Goal: Task Accomplishment & Management: Manage account settings

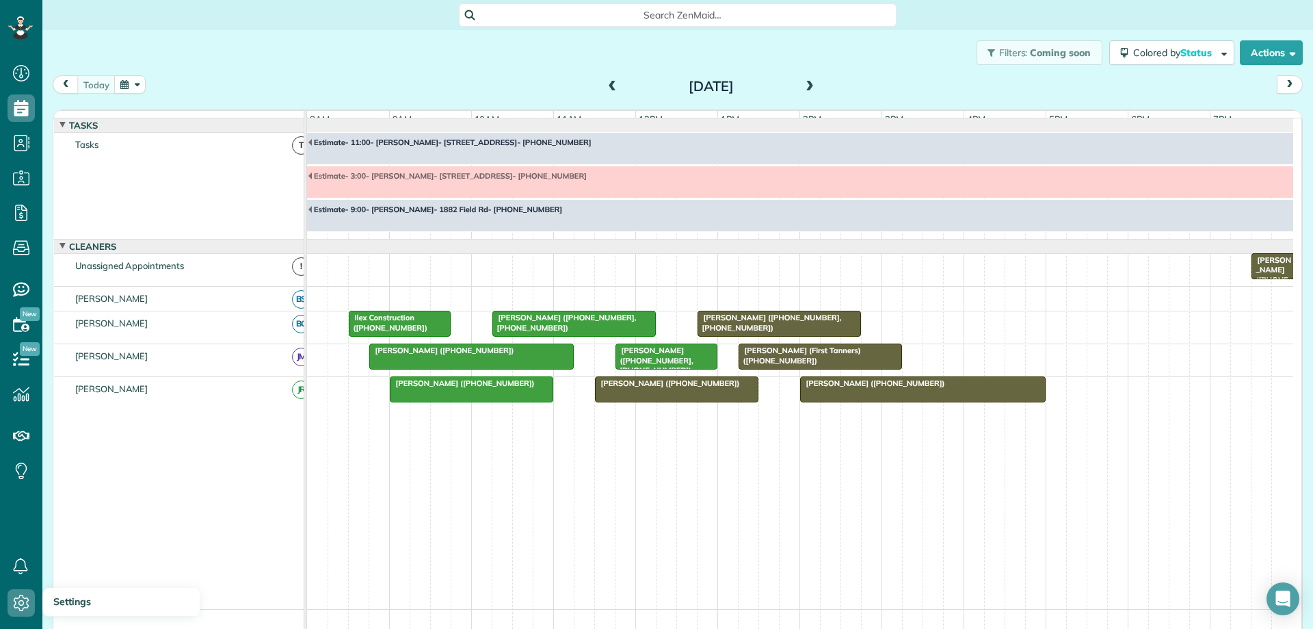
scroll to position [6, 6]
click at [694, 388] on div "Dori Boudreau (+14349784868)" at bounding box center [676, 383] width 155 height 10
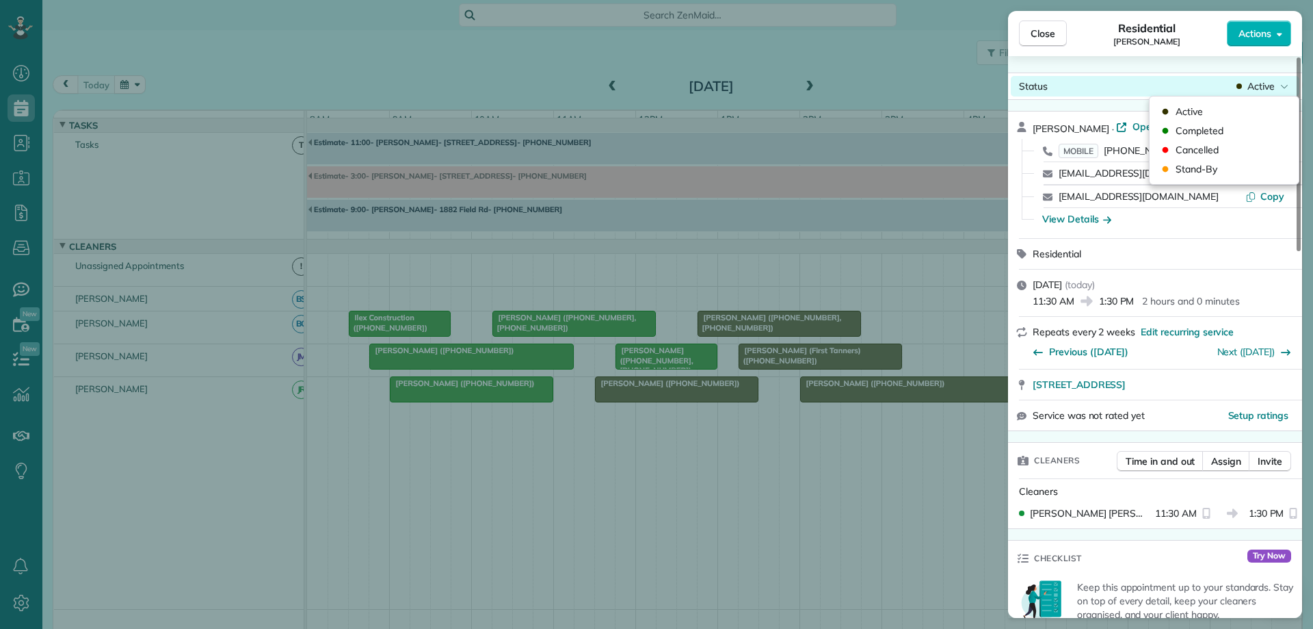
click at [1250, 93] on div "Status Active" at bounding box center [1155, 86] width 289 height 21
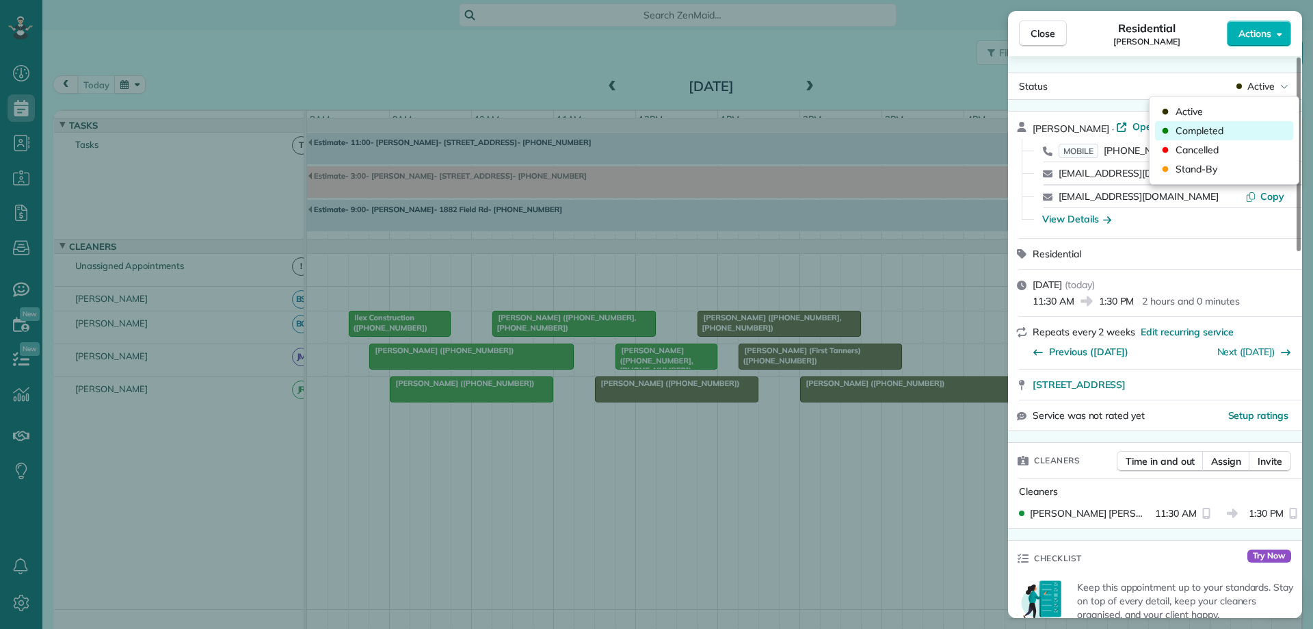
click at [1246, 129] on div "Completed" at bounding box center [1224, 130] width 138 height 19
click at [1041, 38] on span "Close" at bounding box center [1043, 34] width 25 height 14
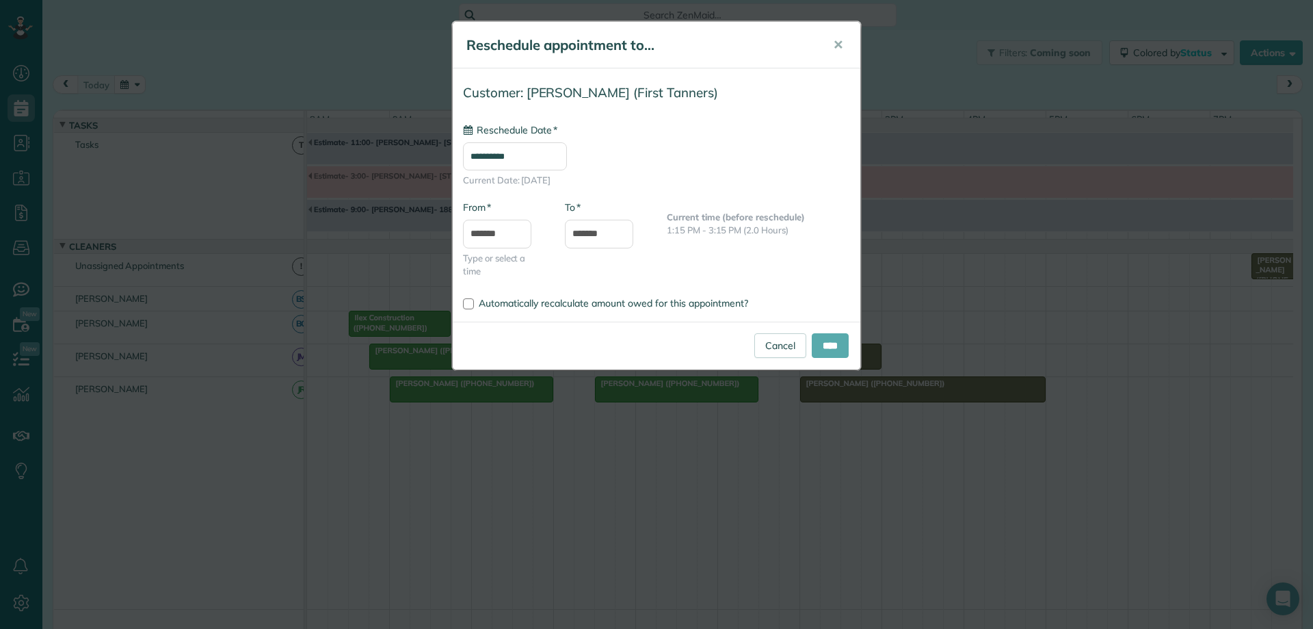
type input "**********"
click at [840, 350] on input "****" at bounding box center [830, 345] width 37 height 25
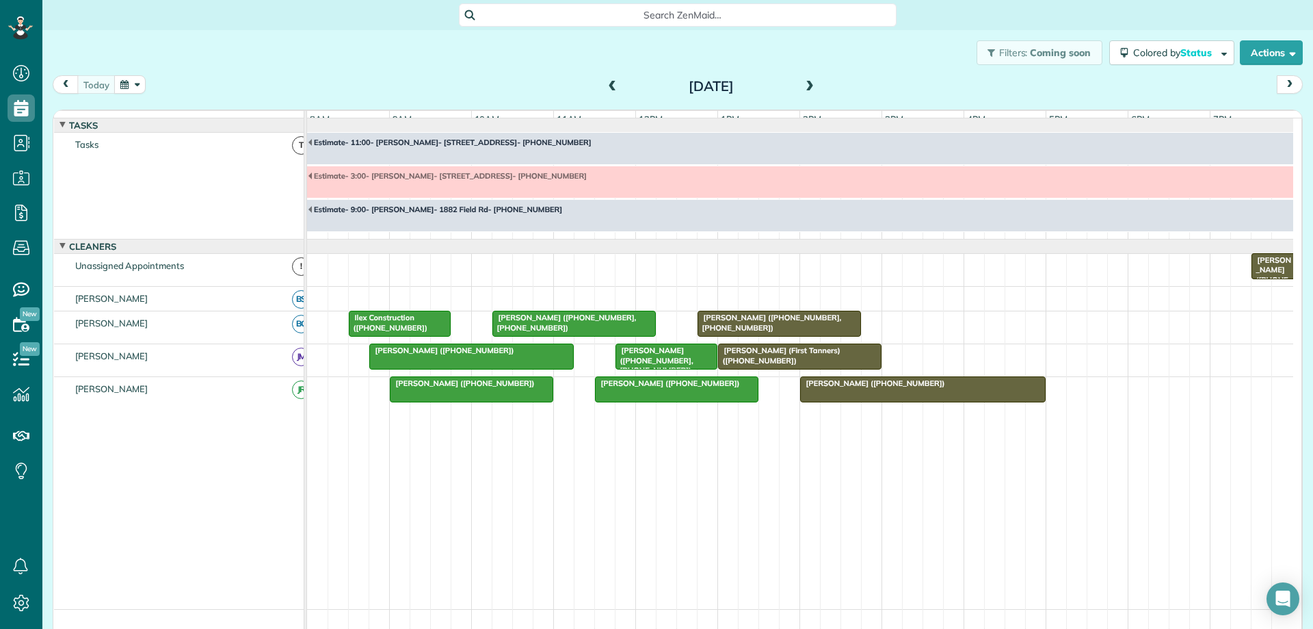
click at [798, 365] on div "James Tanner (First Tanners) (+14349626494)" at bounding box center [799, 355] width 155 height 20
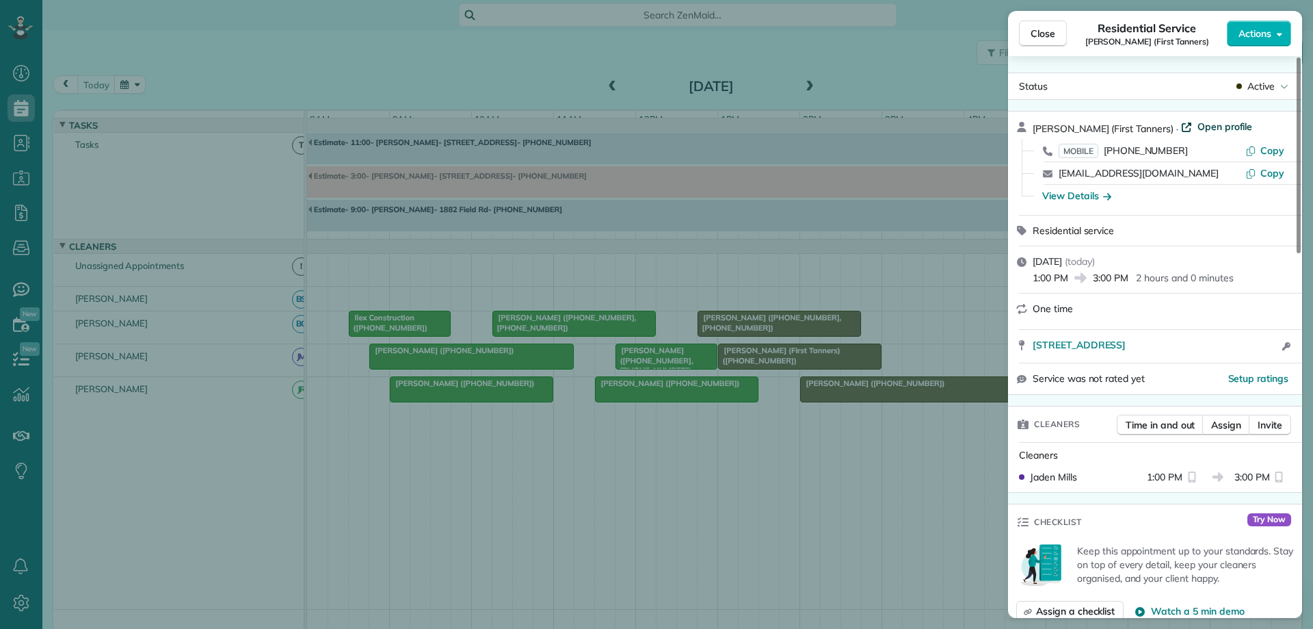
click at [1204, 124] on span "Open profile" at bounding box center [1225, 127] width 55 height 14
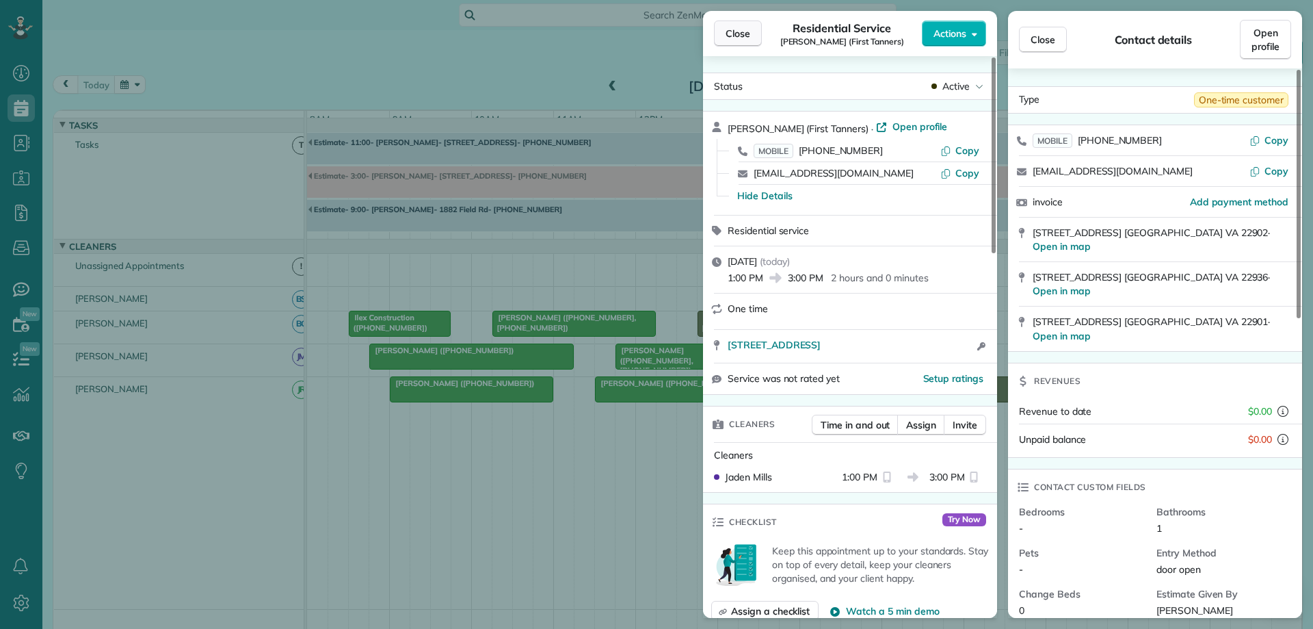
click at [731, 27] on span "Close" at bounding box center [738, 34] width 25 height 14
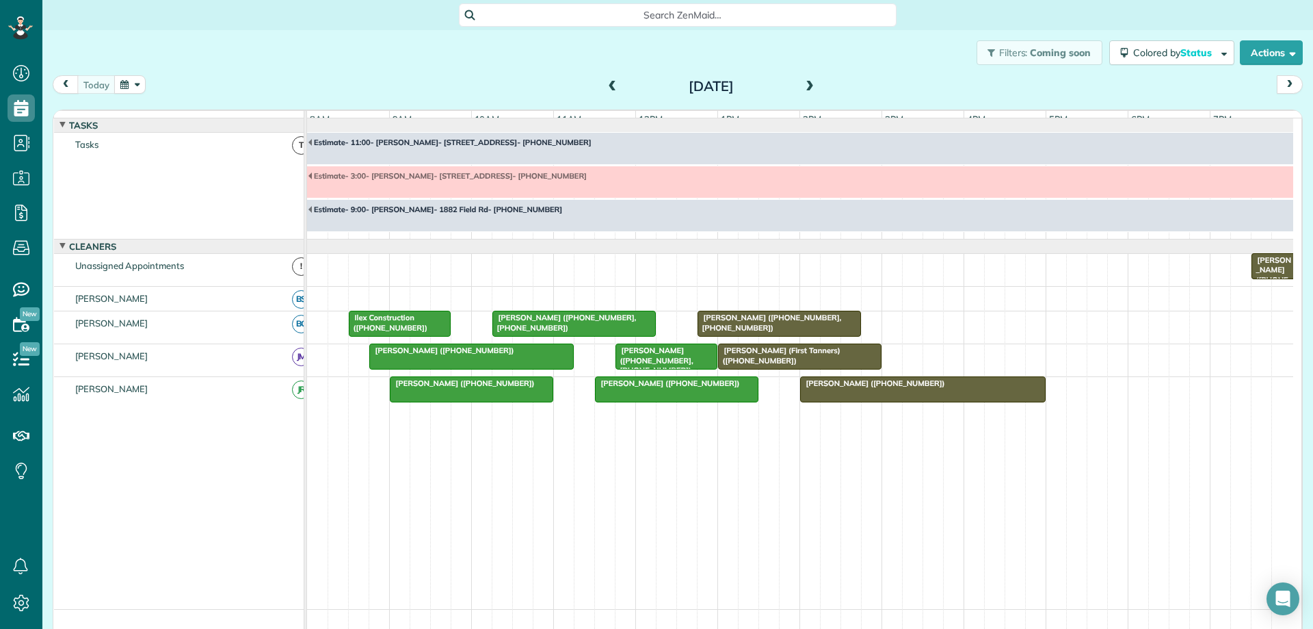
click at [135, 90] on button "button" at bounding box center [129, 84] width 31 height 18
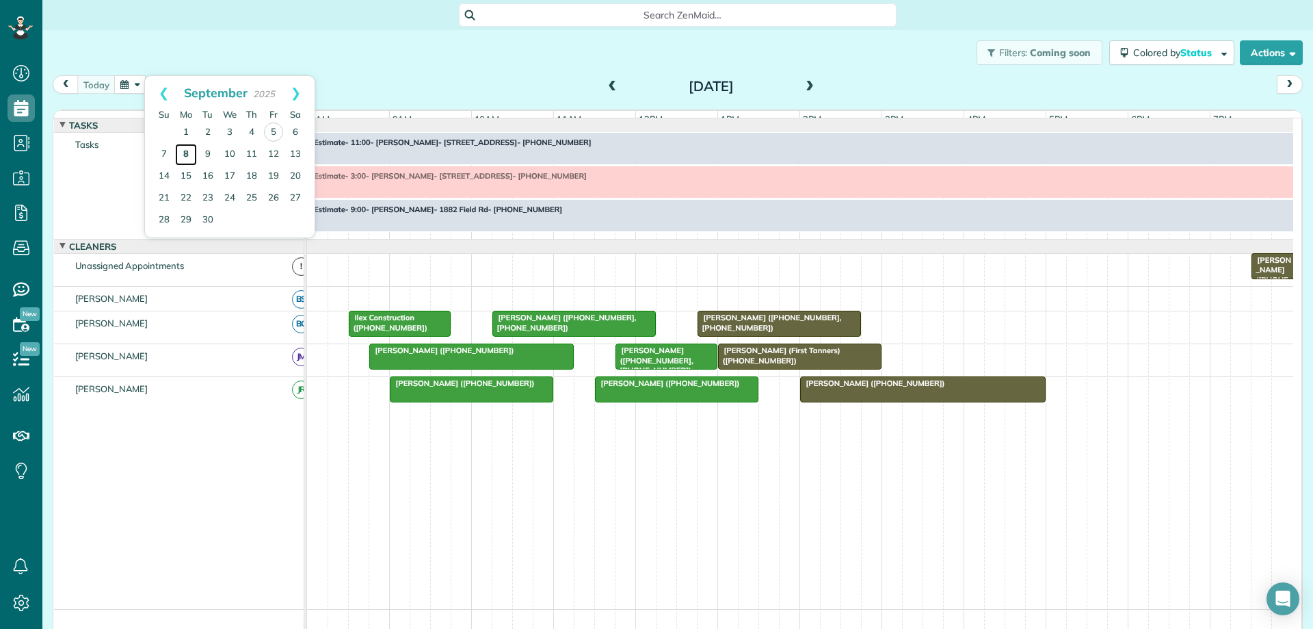
click at [185, 156] on link "8" at bounding box center [186, 155] width 22 height 22
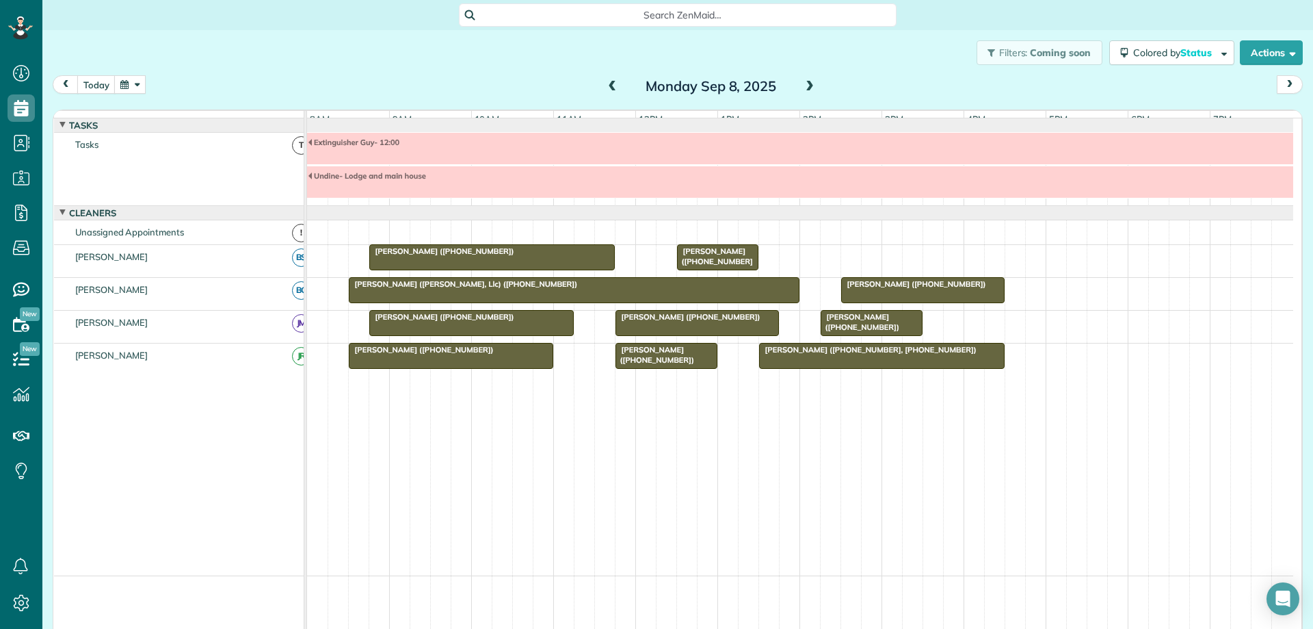
click at [802, 94] on span at bounding box center [809, 87] width 15 height 21
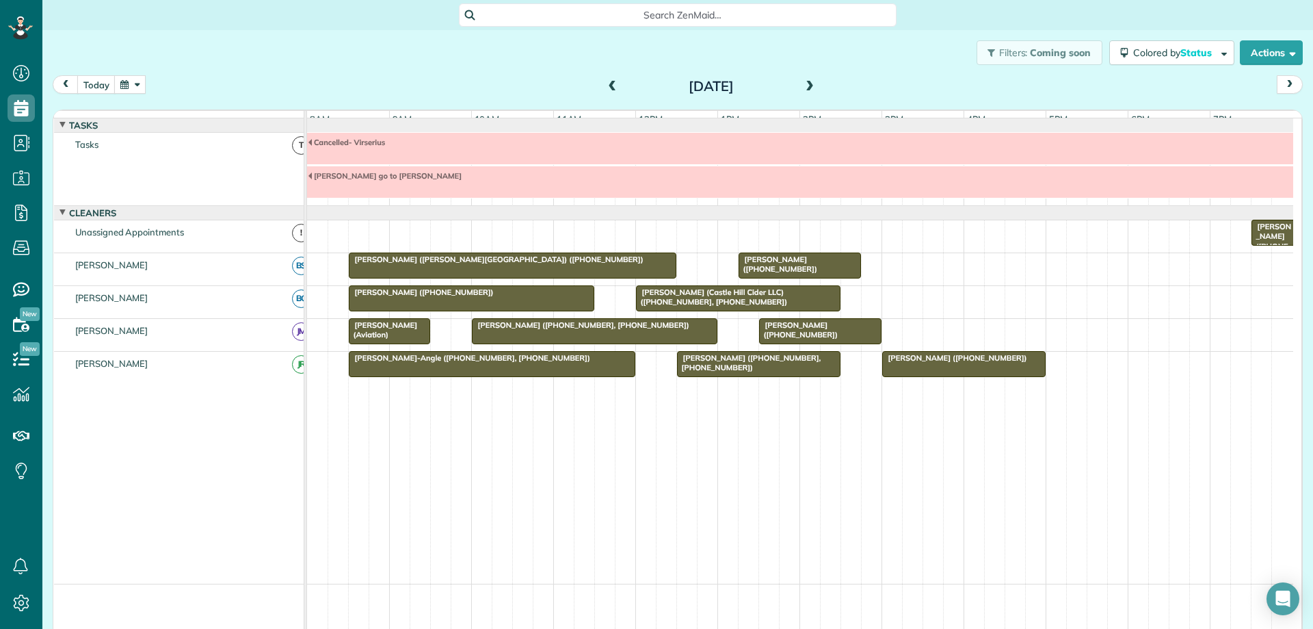
click at [807, 84] on span at bounding box center [809, 87] width 15 height 12
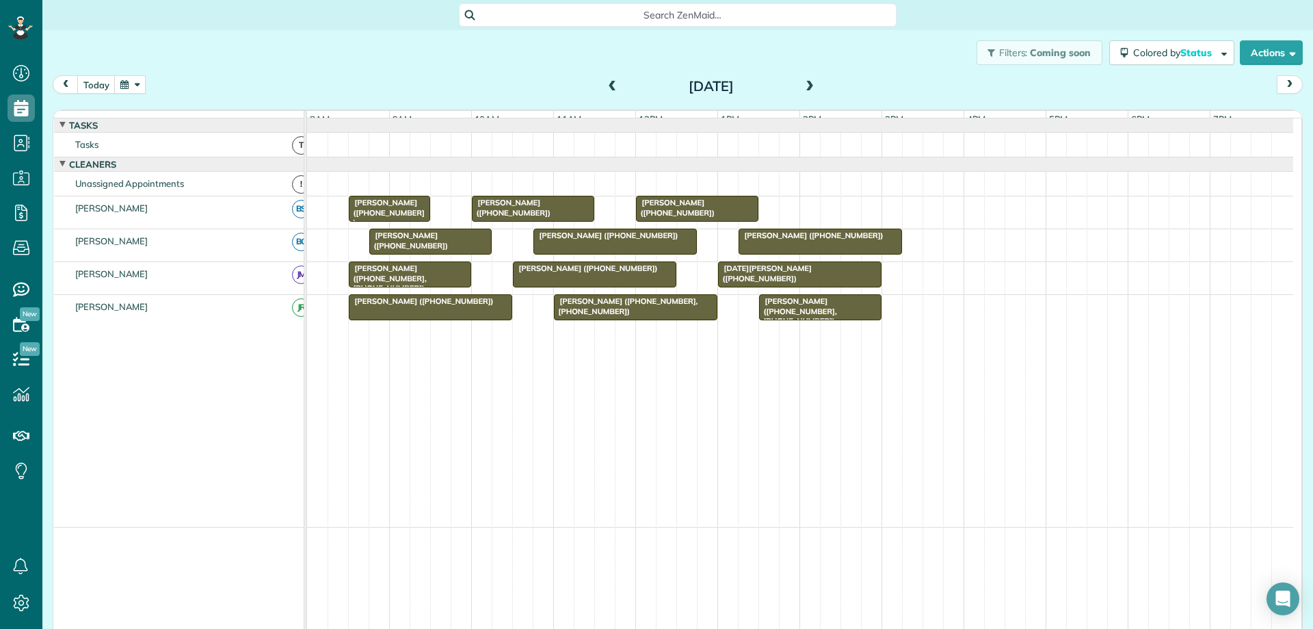
click at [807, 84] on span at bounding box center [809, 87] width 15 height 12
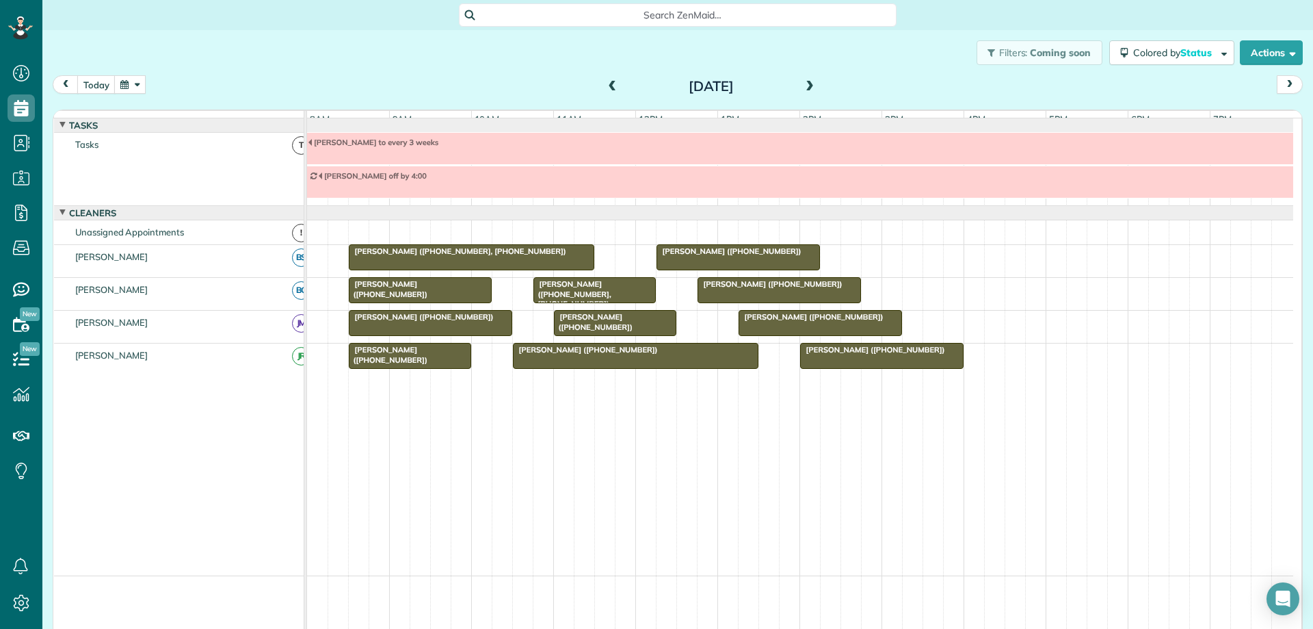
click at [807, 84] on span at bounding box center [809, 87] width 15 height 12
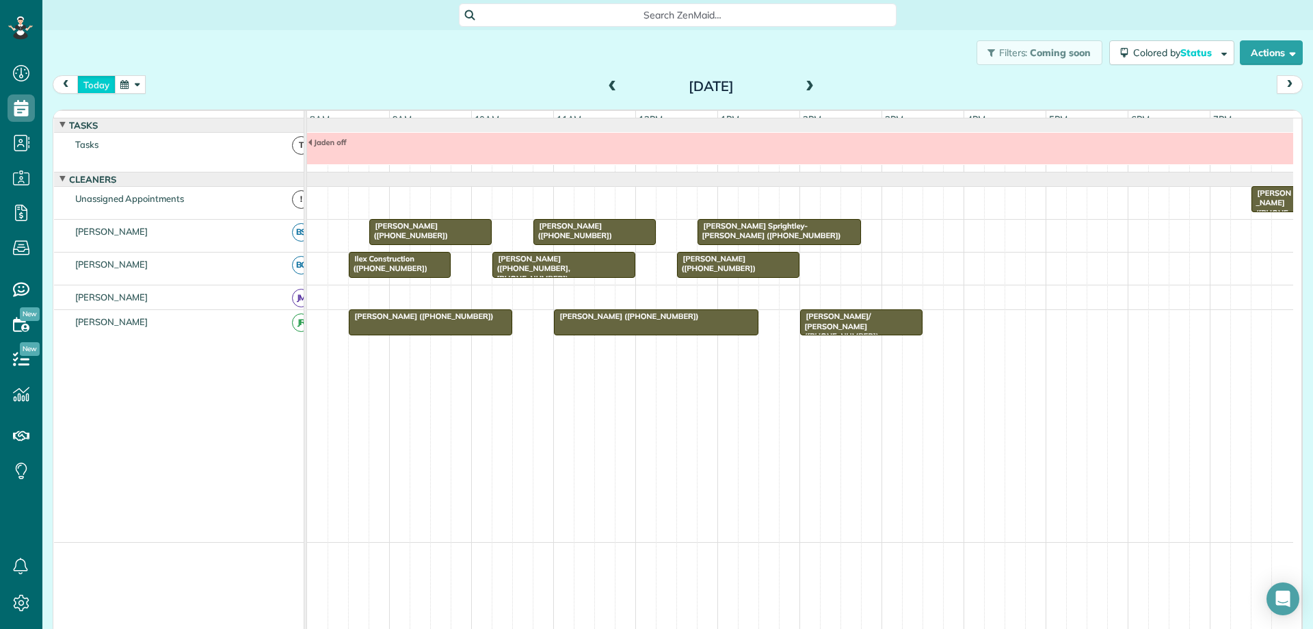
click at [100, 78] on button "today" at bounding box center [96, 84] width 38 height 18
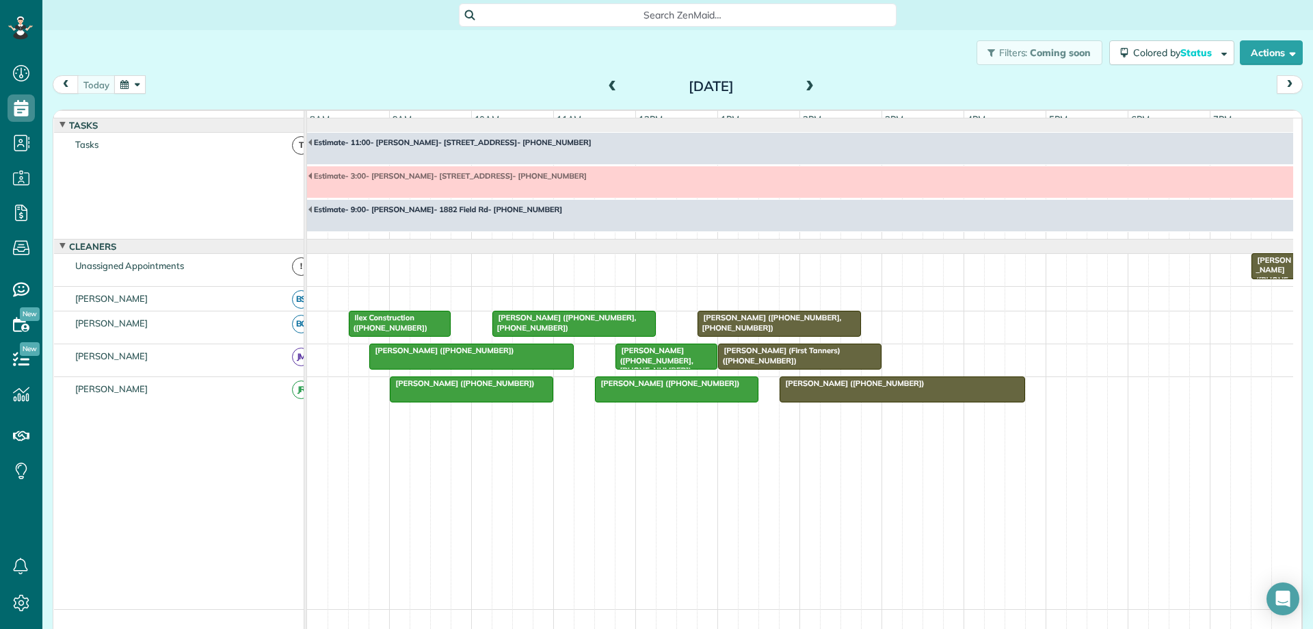
click at [126, 87] on button "button" at bounding box center [129, 84] width 31 height 18
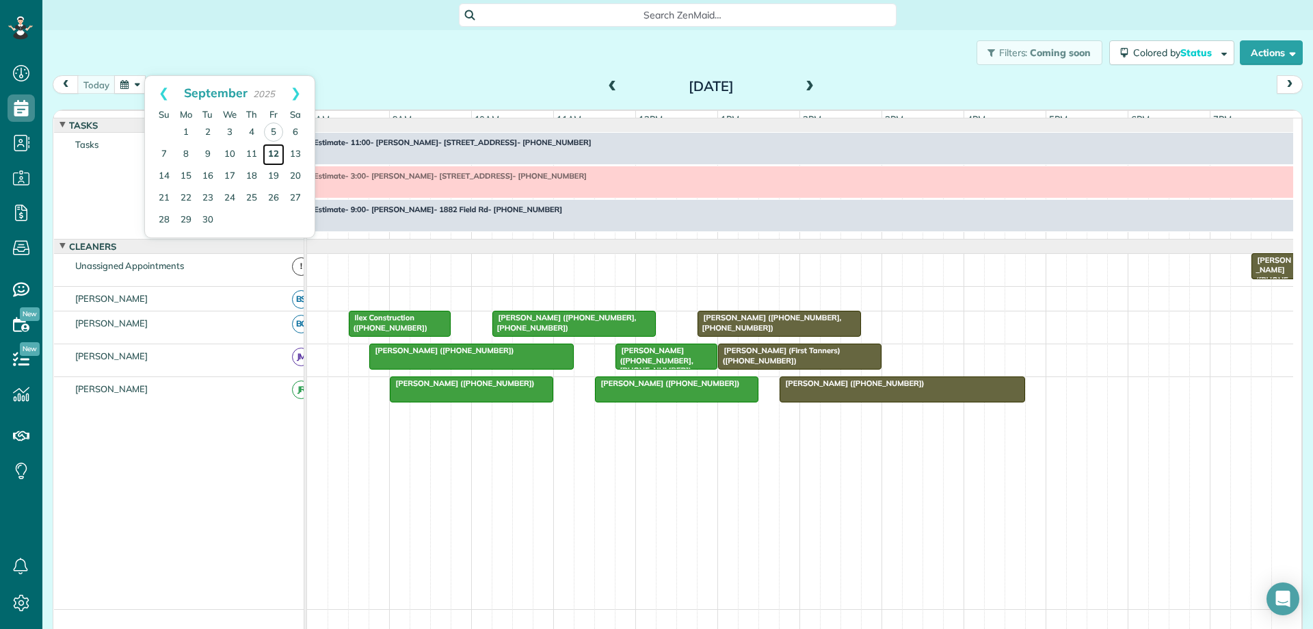
click at [275, 153] on link "12" at bounding box center [274, 155] width 22 height 22
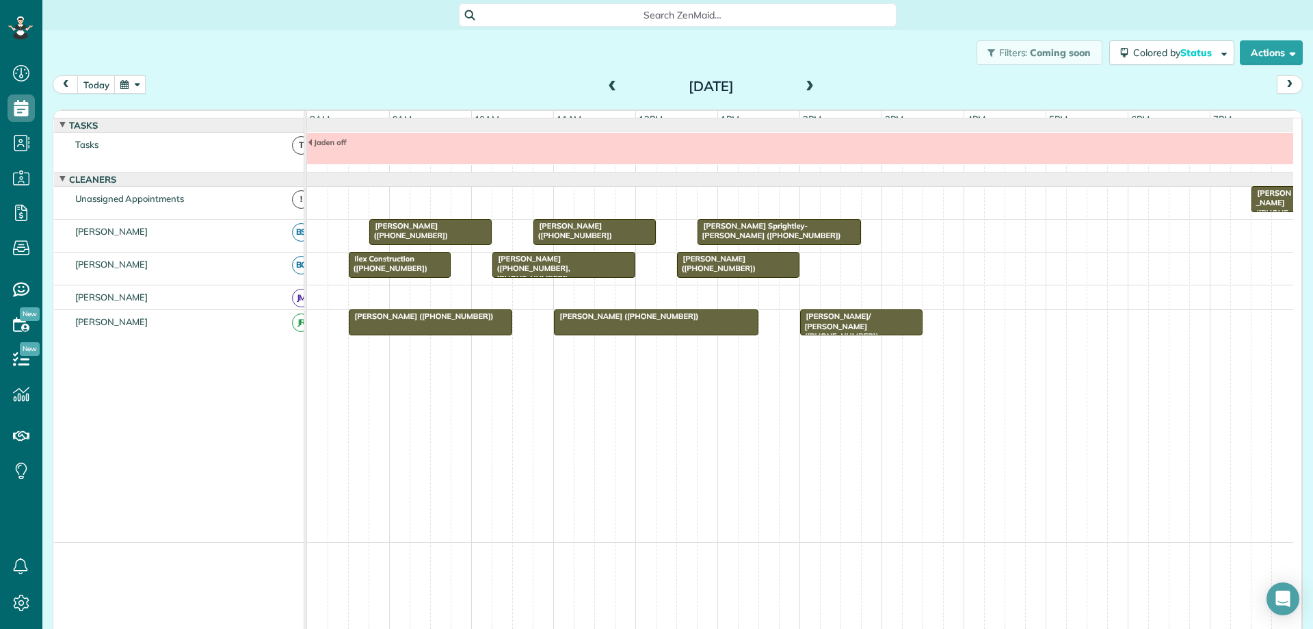
click at [581, 280] on div "Ann Kostick (+14349795557, +14347602044)" at bounding box center [564, 268] width 135 height 29
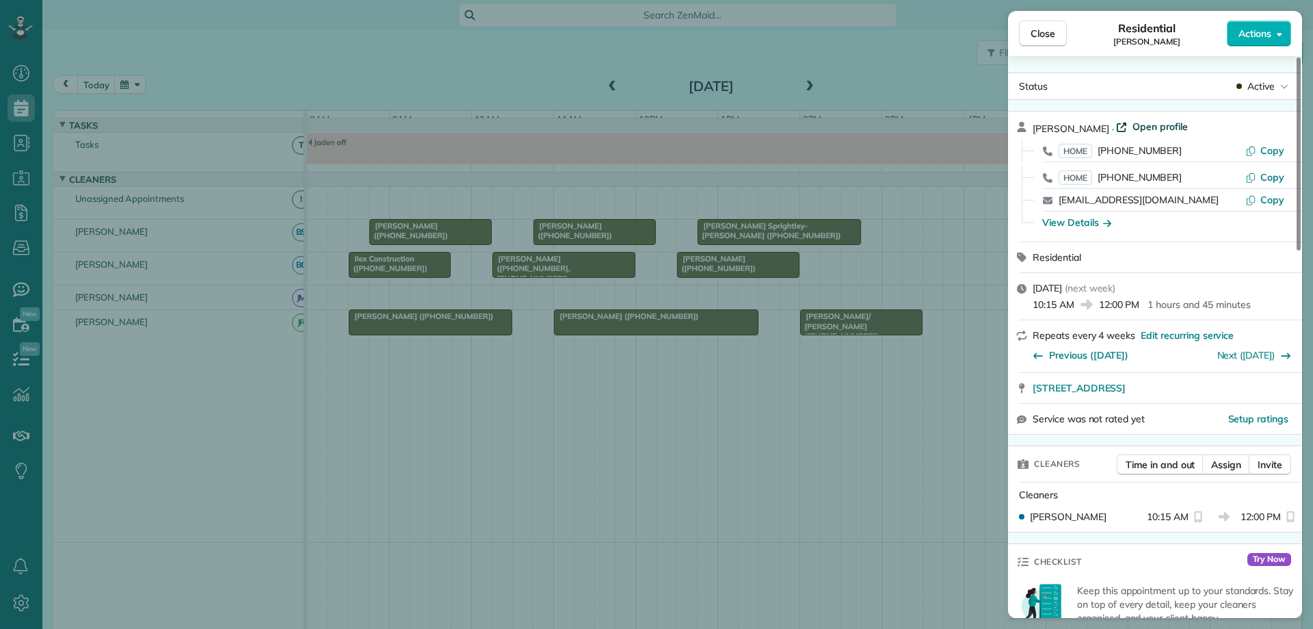
click at [1142, 122] on span "Open profile" at bounding box center [1160, 127] width 55 height 14
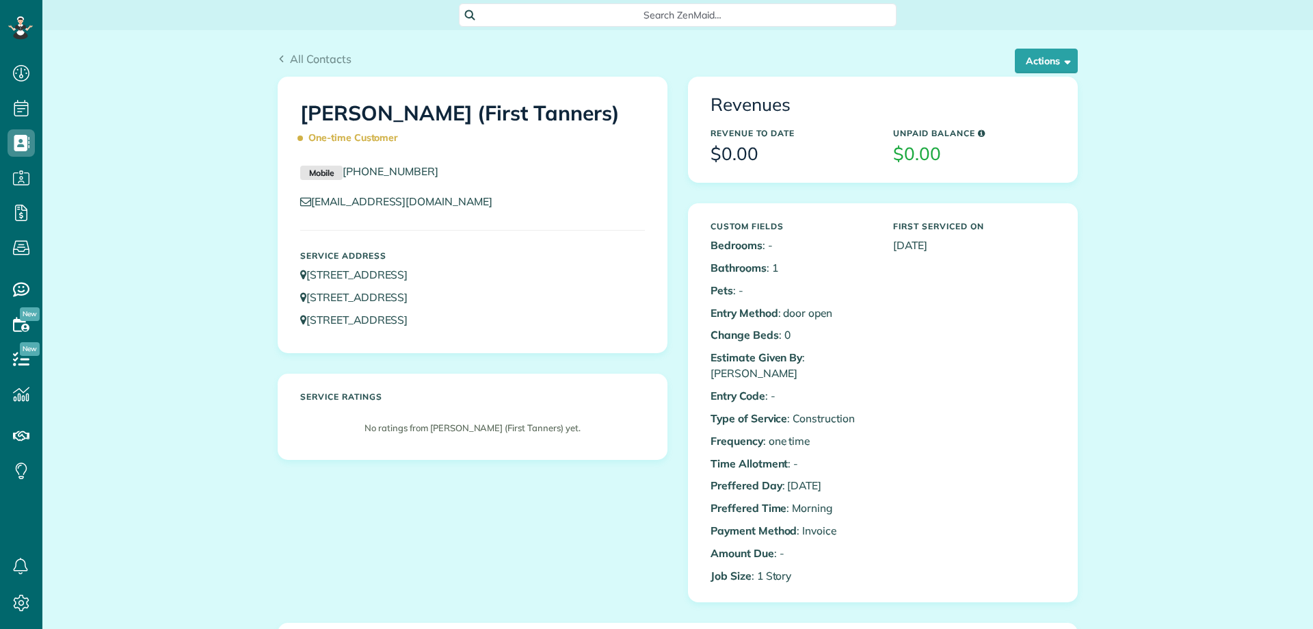
scroll to position [6, 6]
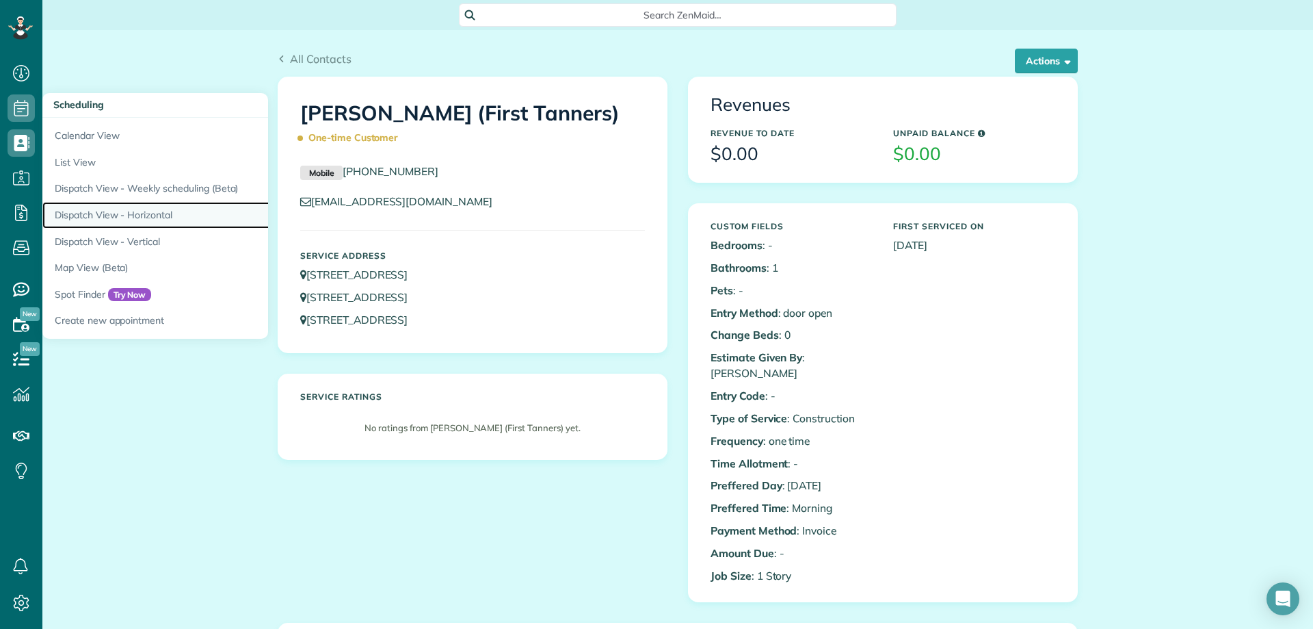
click at [129, 213] on link "Dispatch View - Horizontal" at bounding box center [213, 215] width 342 height 27
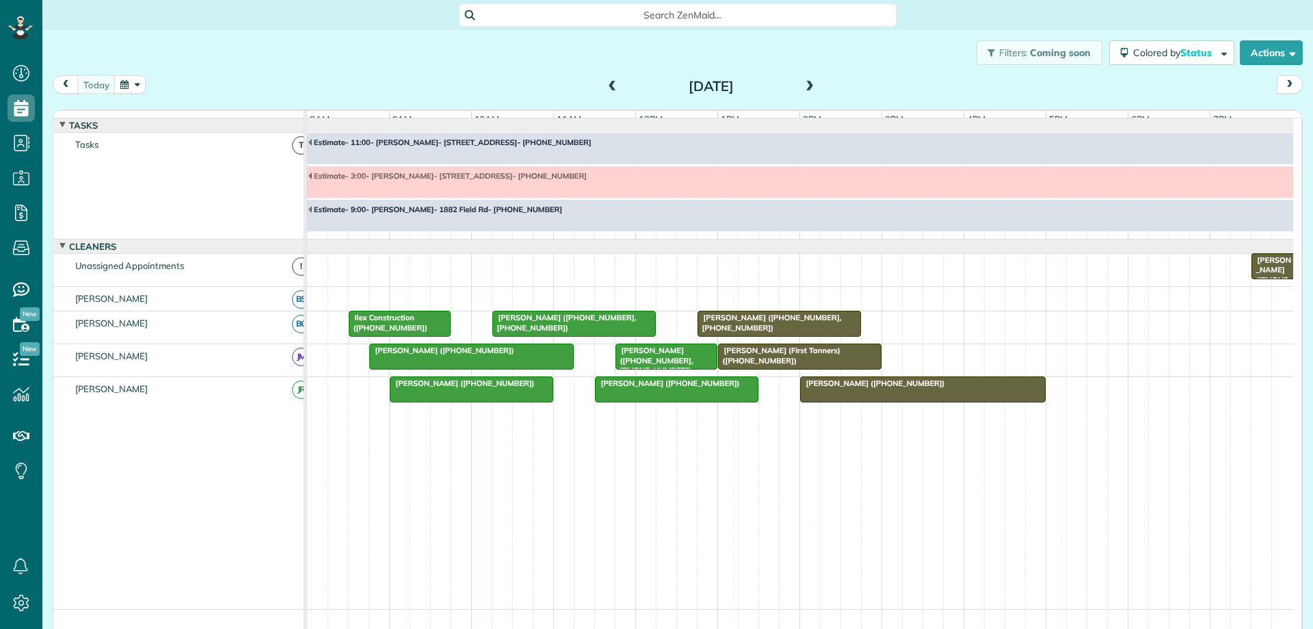
scroll to position [6, 6]
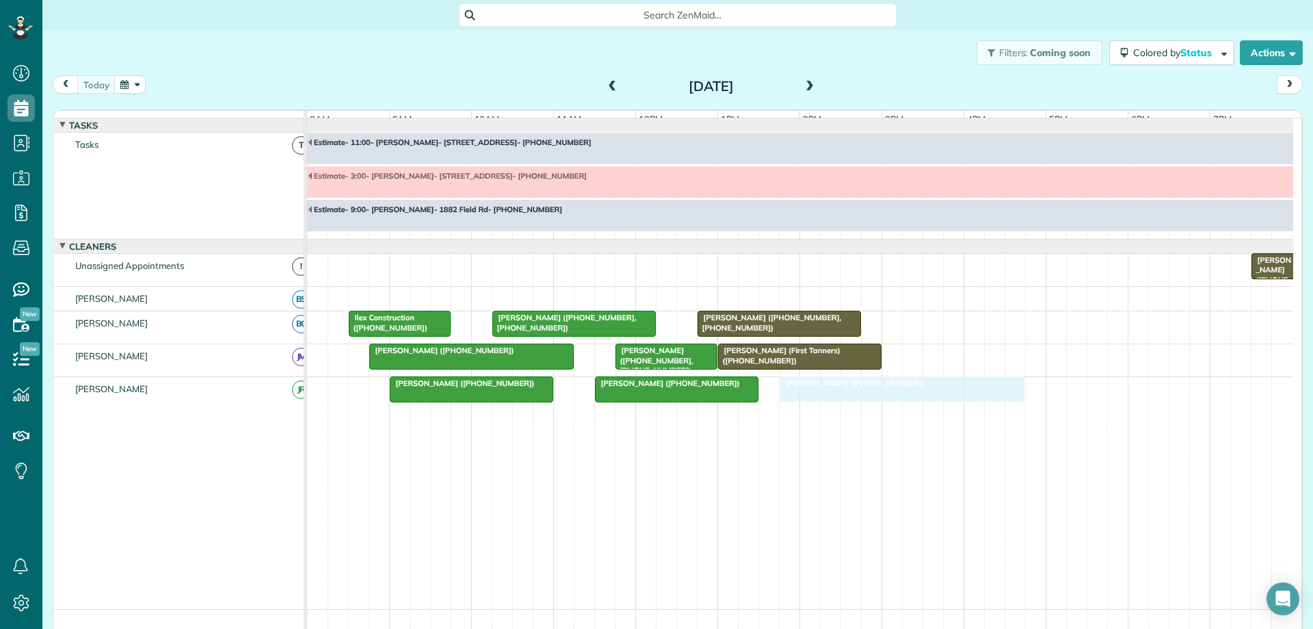
drag, startPoint x: 933, startPoint y: 393, endPoint x: 918, endPoint y: 398, distance: 16.0
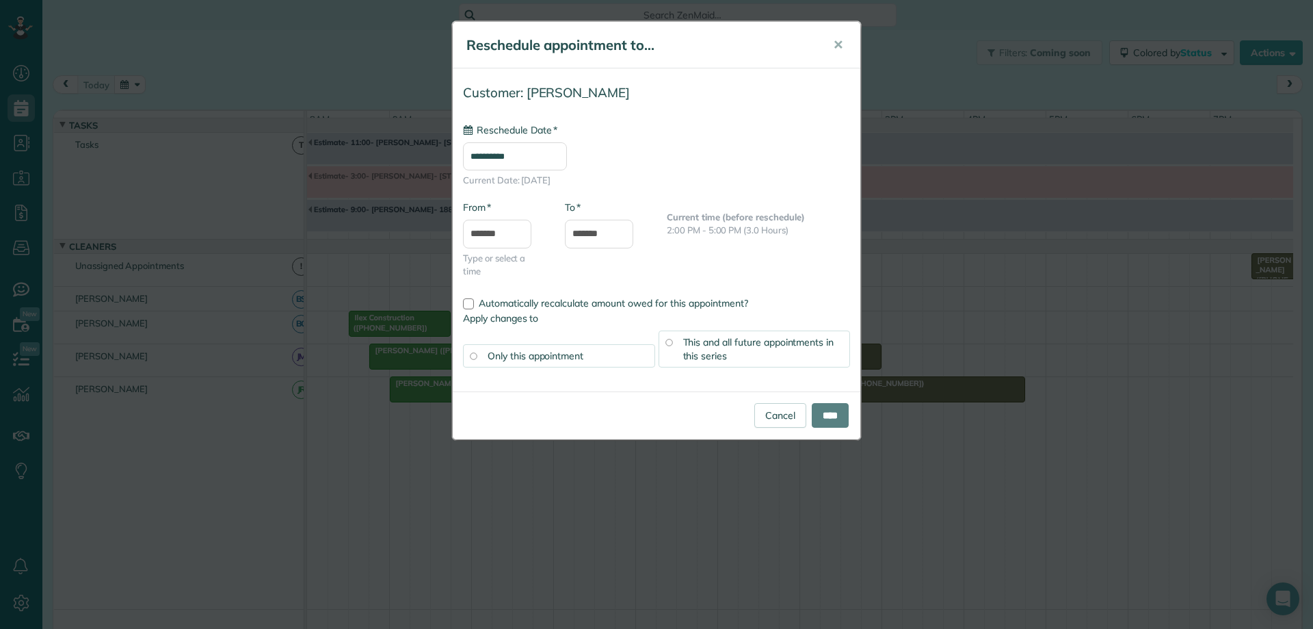
type input "**********"
click at [837, 415] on input "****" at bounding box center [830, 415] width 37 height 25
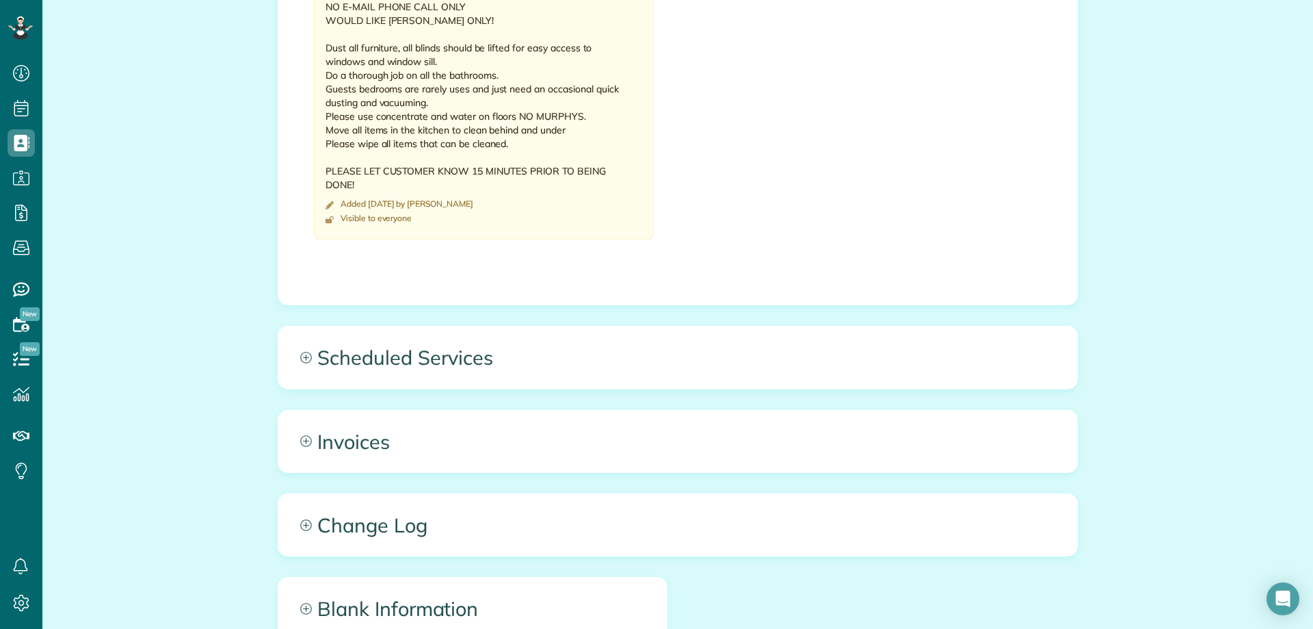
scroll to position [992, 0]
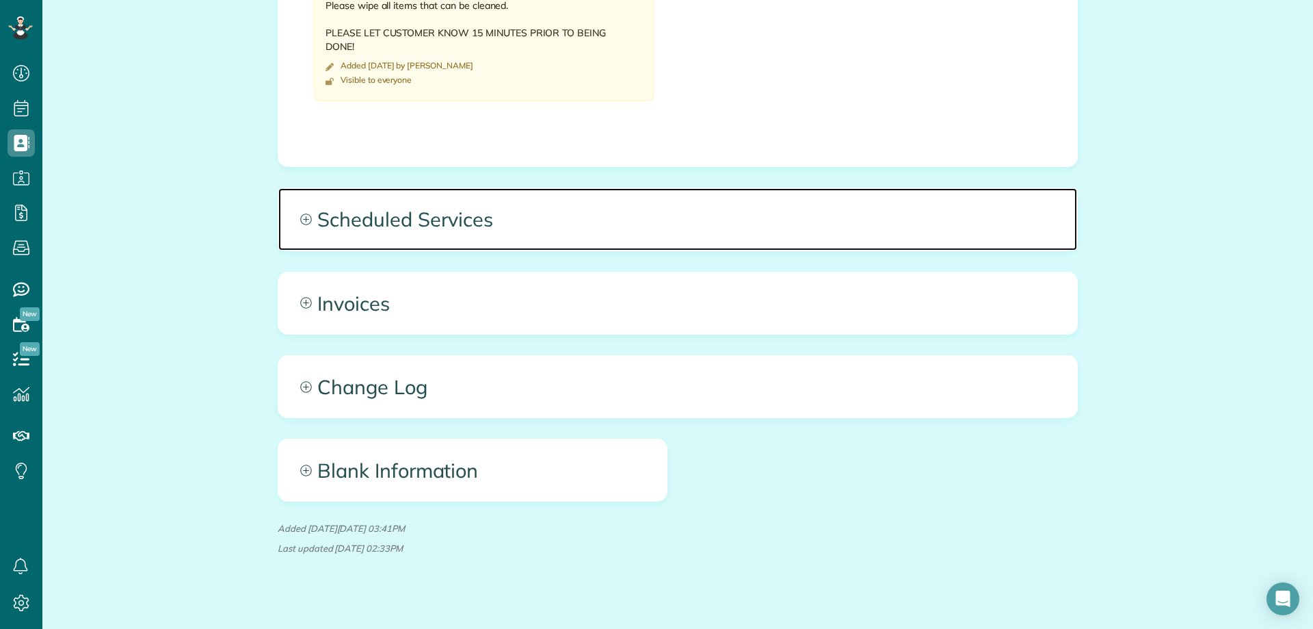
click at [670, 219] on span "Scheduled Services" at bounding box center [677, 219] width 799 height 62
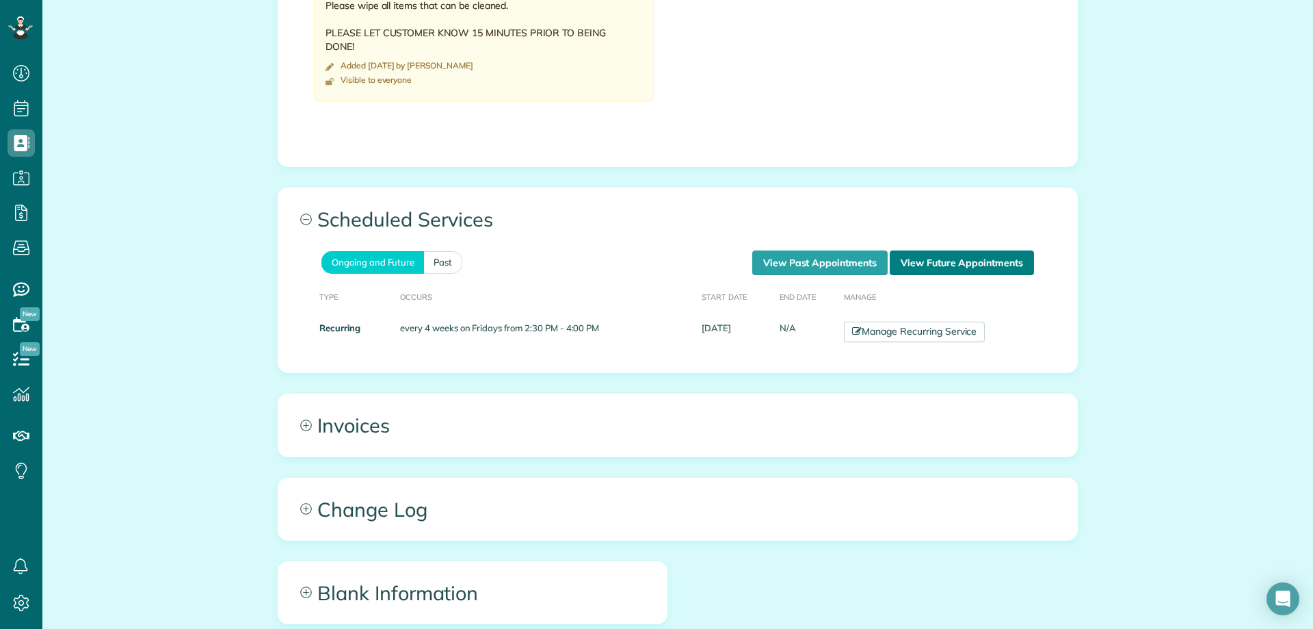
click at [945, 250] on link "View Future Appointments" at bounding box center [962, 262] width 144 height 25
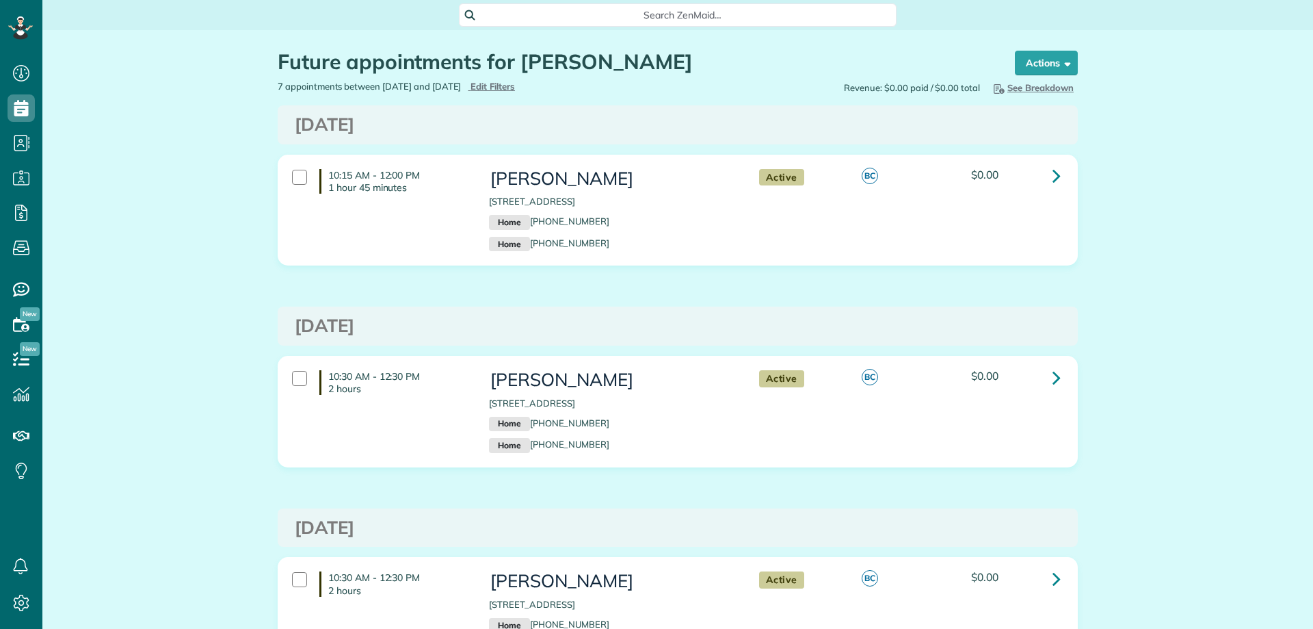
scroll to position [6, 6]
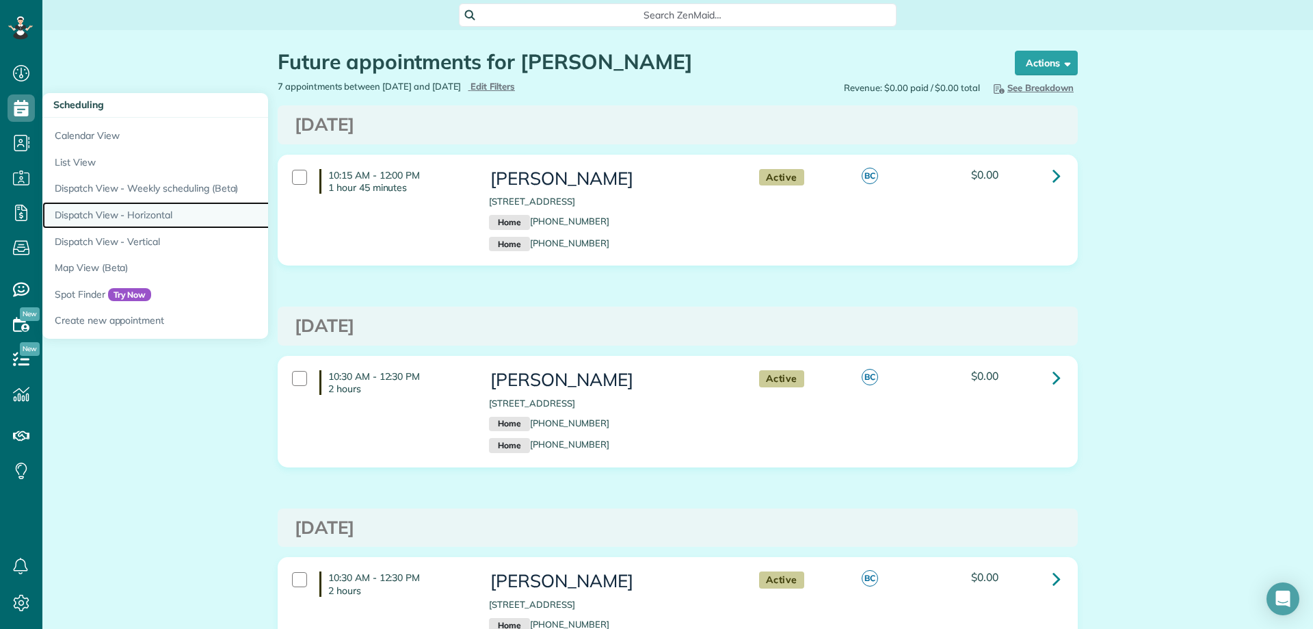
click at [179, 211] on link "Dispatch View - Horizontal" at bounding box center [213, 215] width 342 height 27
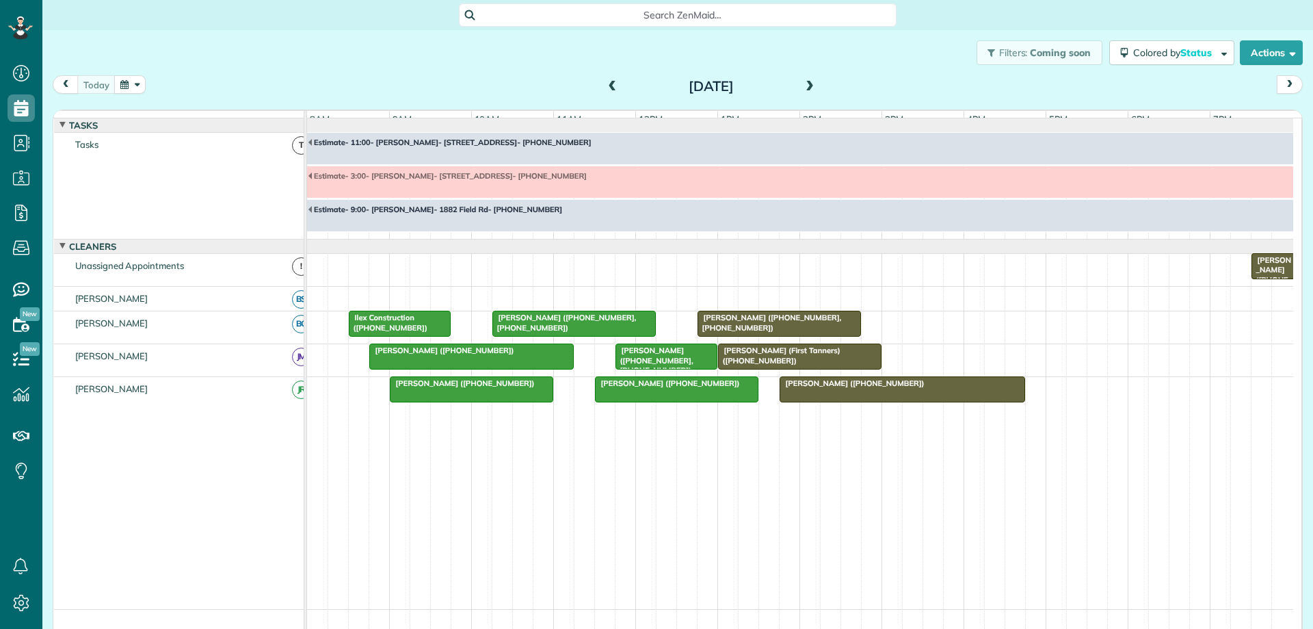
scroll to position [6, 6]
click at [135, 78] on button "button" at bounding box center [129, 84] width 31 height 18
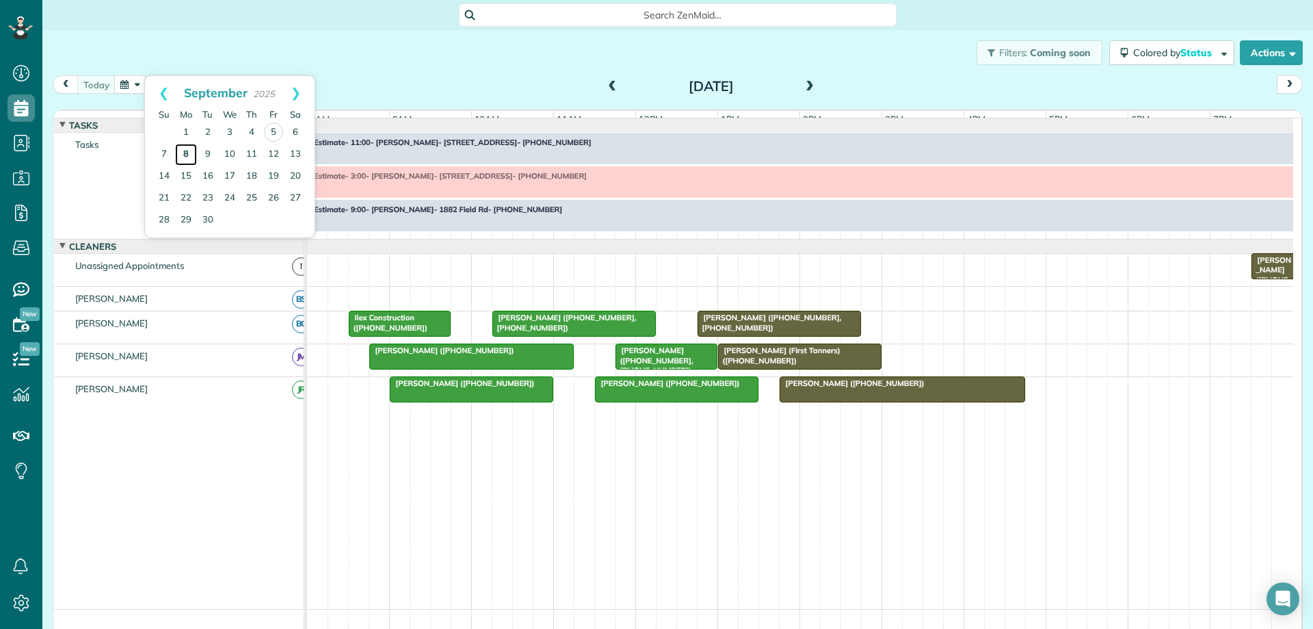
click at [185, 153] on link "8" at bounding box center [186, 155] width 22 height 22
